Goal: Transaction & Acquisition: Book appointment/travel/reservation

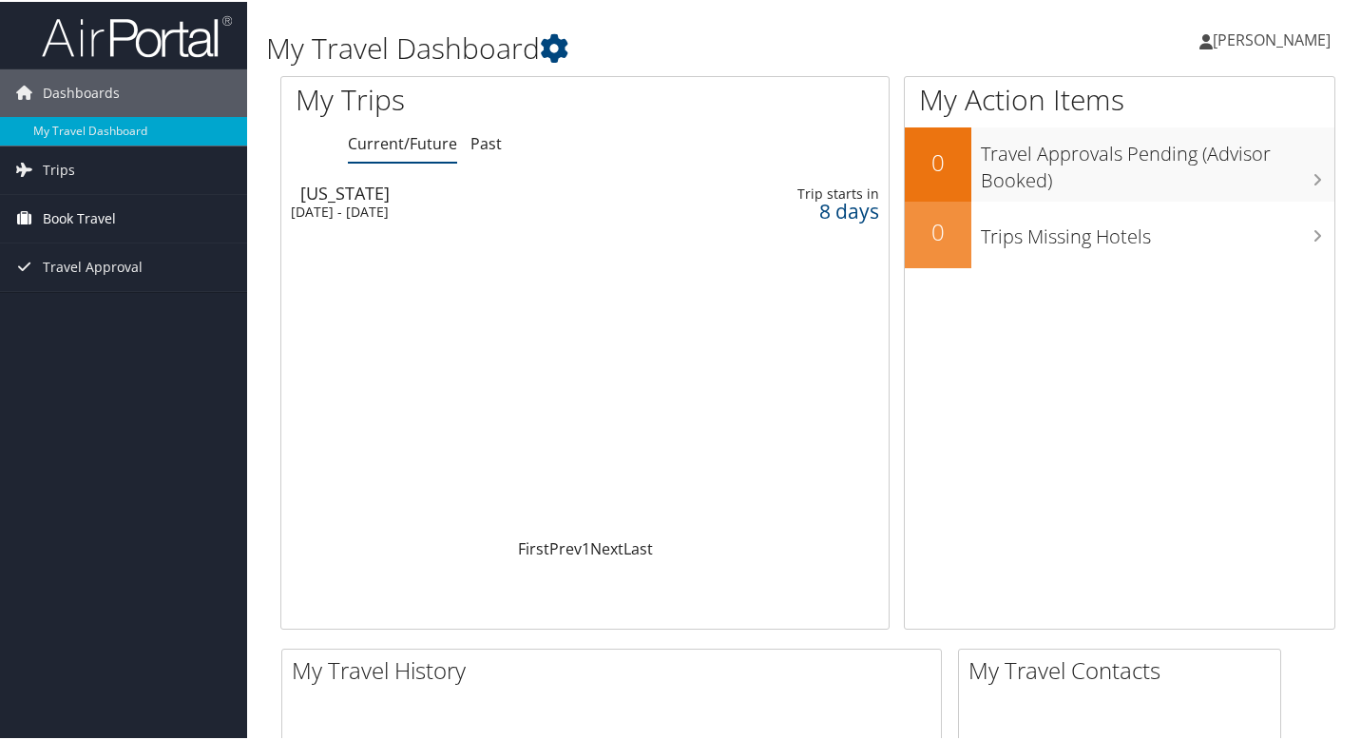
click at [67, 213] on span "Book Travel" at bounding box center [79, 217] width 73 height 48
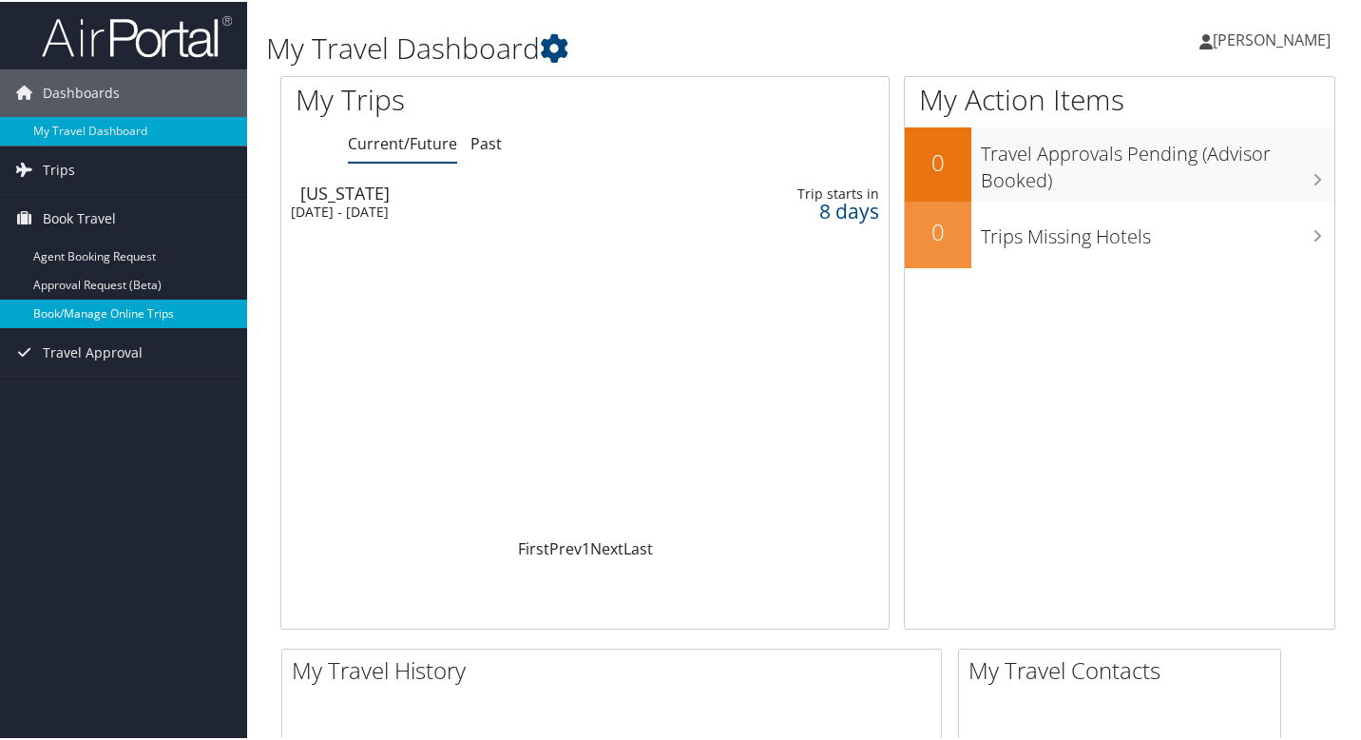
click at [83, 314] on link "Book/Manage Online Trips" at bounding box center [123, 312] width 247 height 29
